Goal: Navigation & Orientation: Find specific page/section

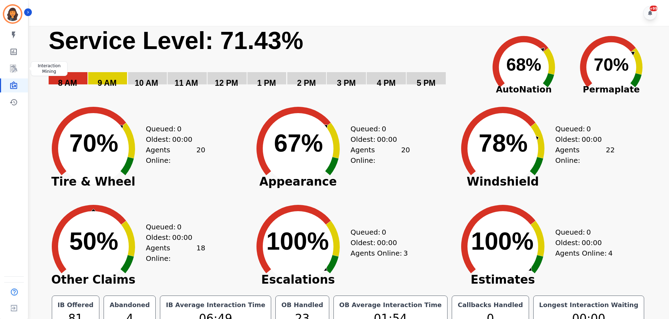
scroll to position [16, 0]
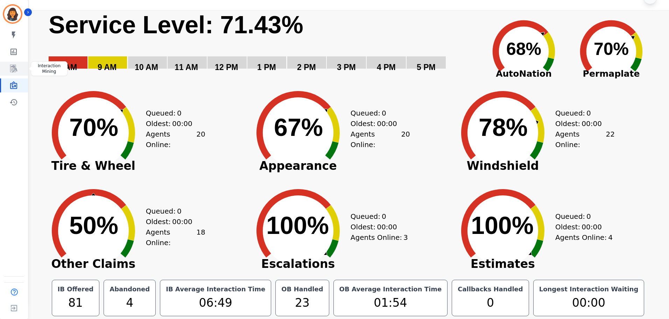
drag, startPoint x: 0, startPoint y: 0, endPoint x: 16, endPoint y: 68, distance: 69.4
click at [15, 68] on icon "Sidebar" at bounding box center [14, 68] width 6 height 7
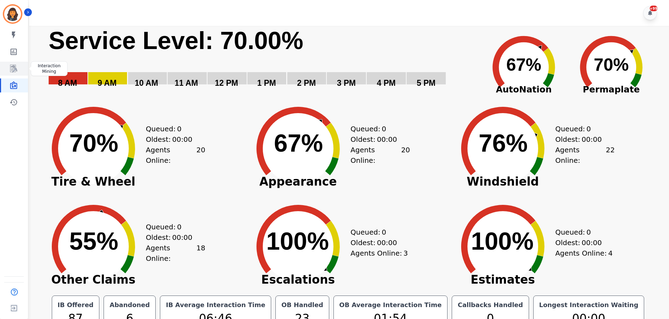
click at [14, 68] on icon "Sidebar" at bounding box center [13, 69] width 7 height 8
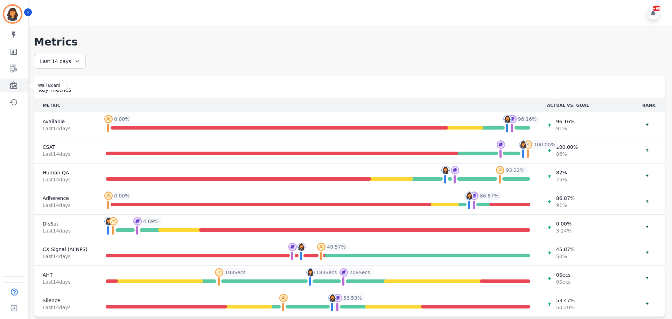
click at [19, 82] on link "Sidebar" at bounding box center [14, 85] width 27 height 14
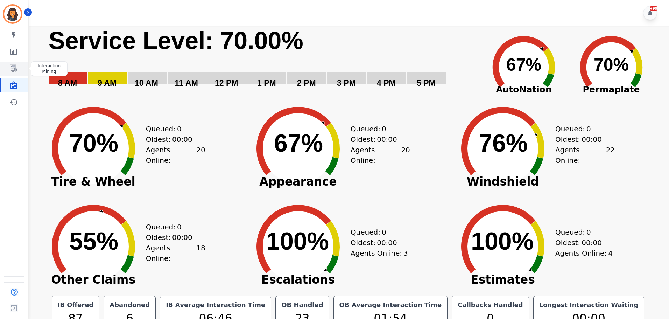
click at [16, 64] on icon "Sidebar" at bounding box center [13, 68] width 8 height 8
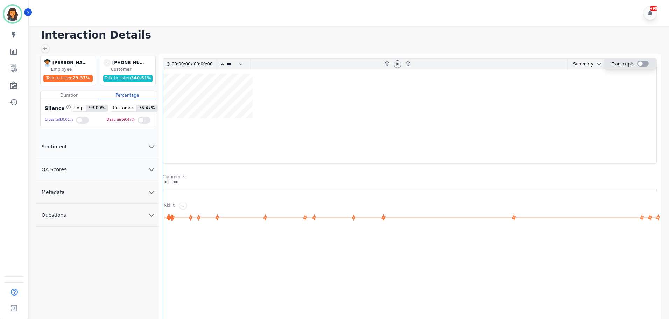
click at [644, 64] on div at bounding box center [644, 64] width 12 height 6
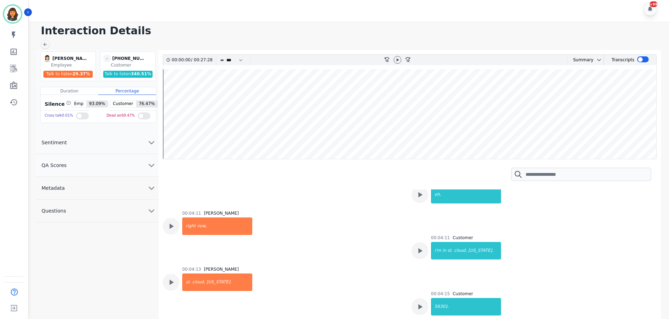
scroll to position [5, 0]
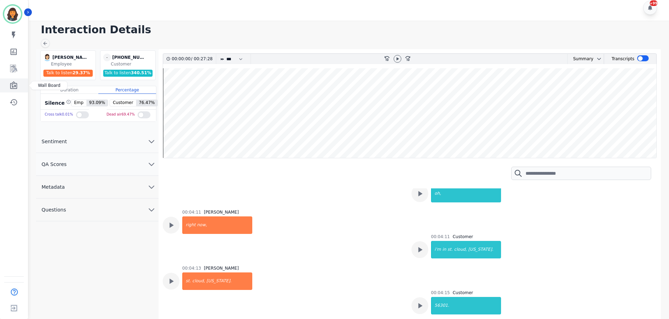
click at [16, 87] on icon "Sidebar" at bounding box center [13, 85] width 7 height 8
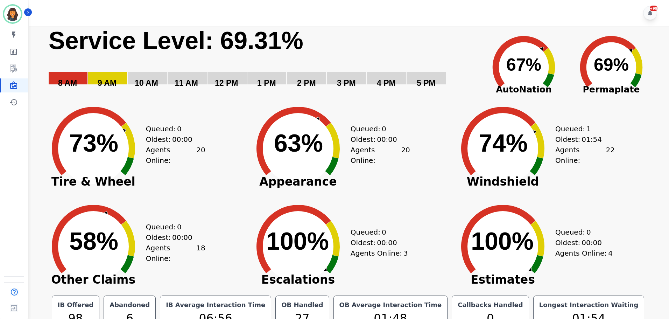
scroll to position [16, 0]
